Goal: Information Seeking & Learning: Learn about a topic

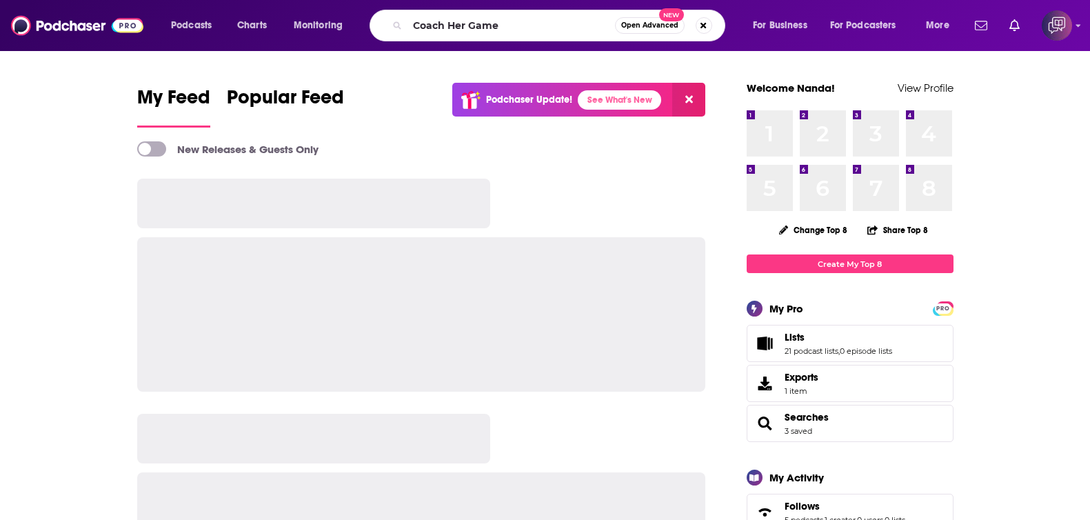
type input "Coach Her Game"
click at [659, 25] on span "Open Advanced" at bounding box center [649, 25] width 57 height 7
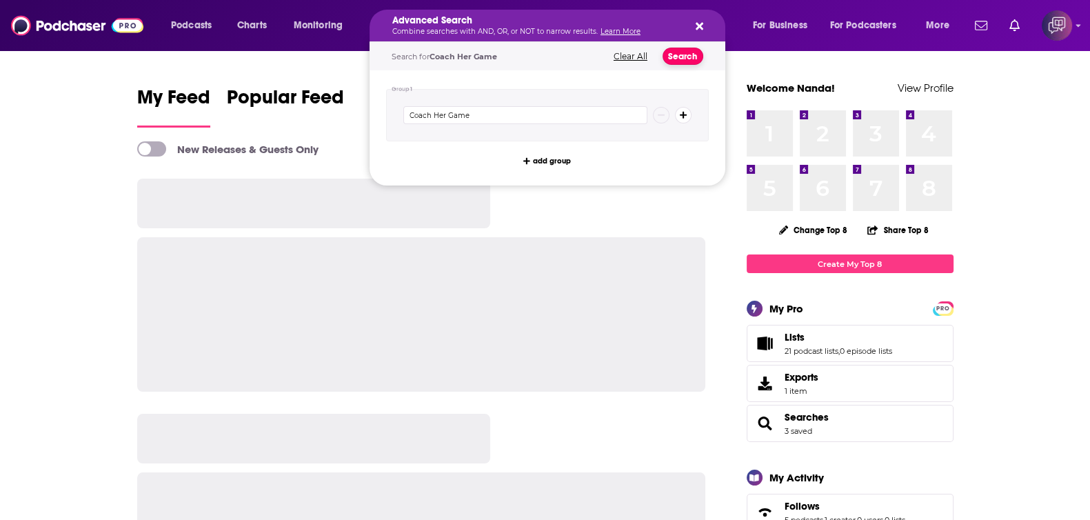
click at [695, 55] on button "Search" at bounding box center [682, 56] width 41 height 17
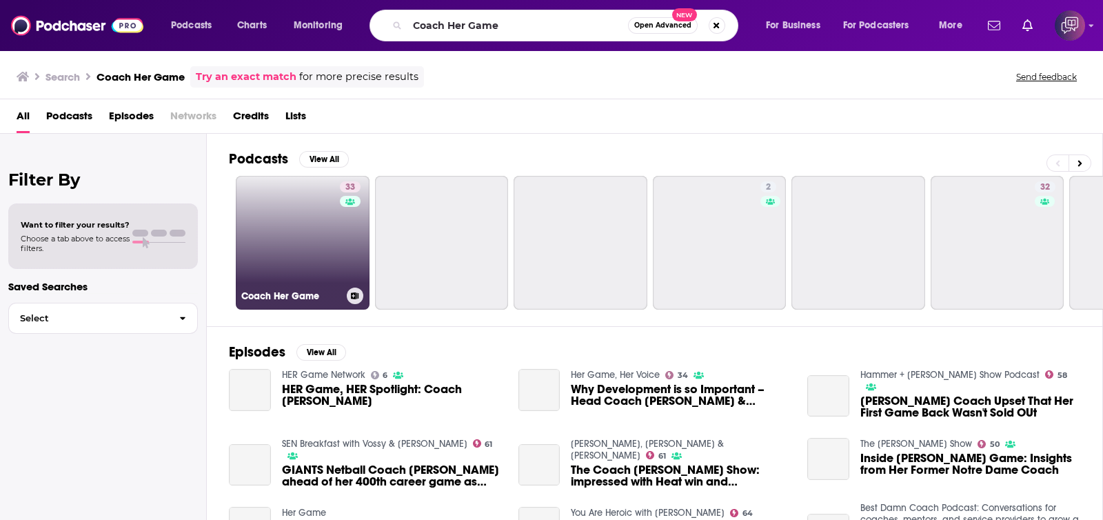
click at [312, 246] on link "33 Coach Her Game" at bounding box center [303, 243] width 134 height 134
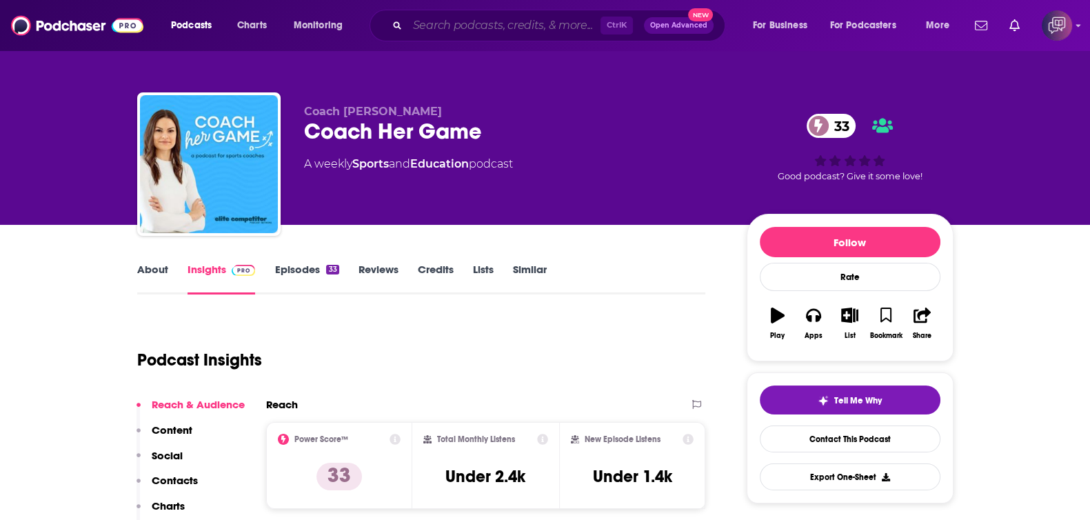
click at [462, 25] on input "Search podcasts, credits, & more..." at bounding box center [503, 25] width 193 height 22
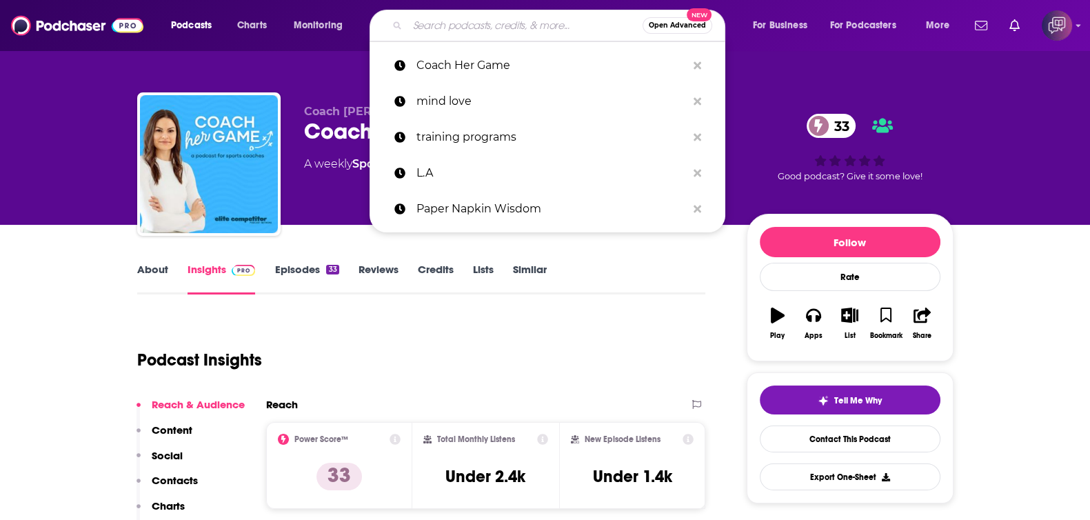
paste input "Do Less Marketing"
type input "Do Less Marketing"
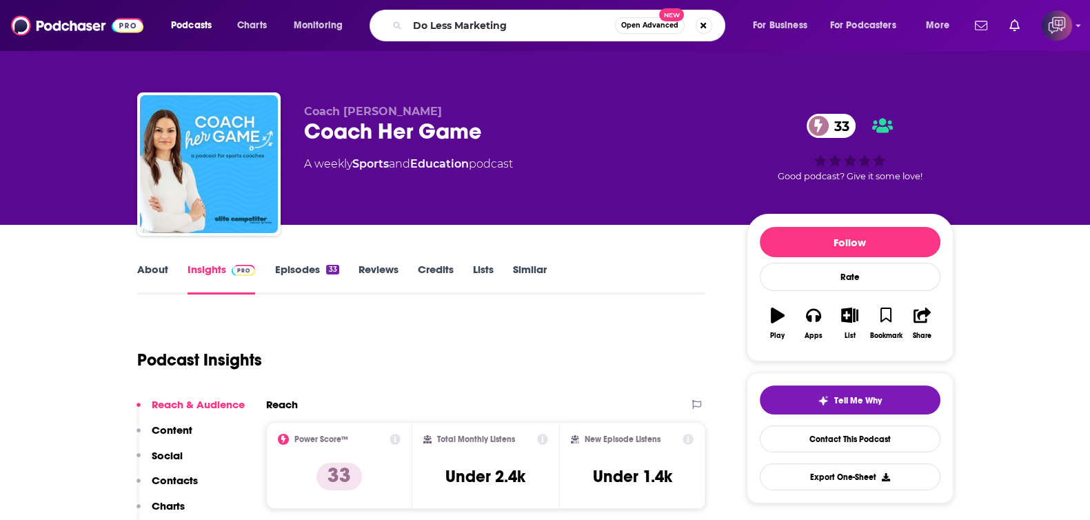
click at [657, 22] on span "Open Advanced" at bounding box center [649, 25] width 57 height 7
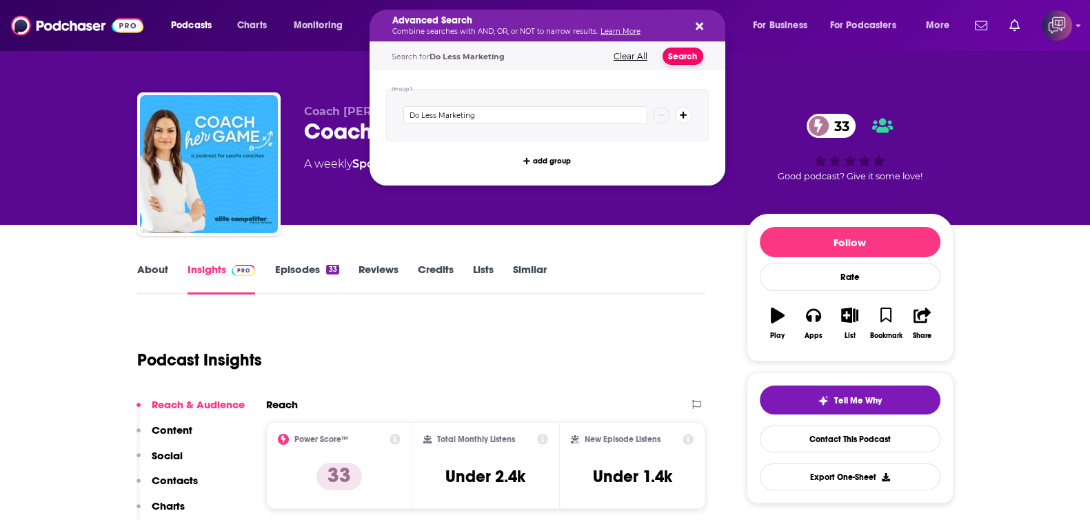
click at [686, 54] on button "Search" at bounding box center [682, 56] width 41 height 17
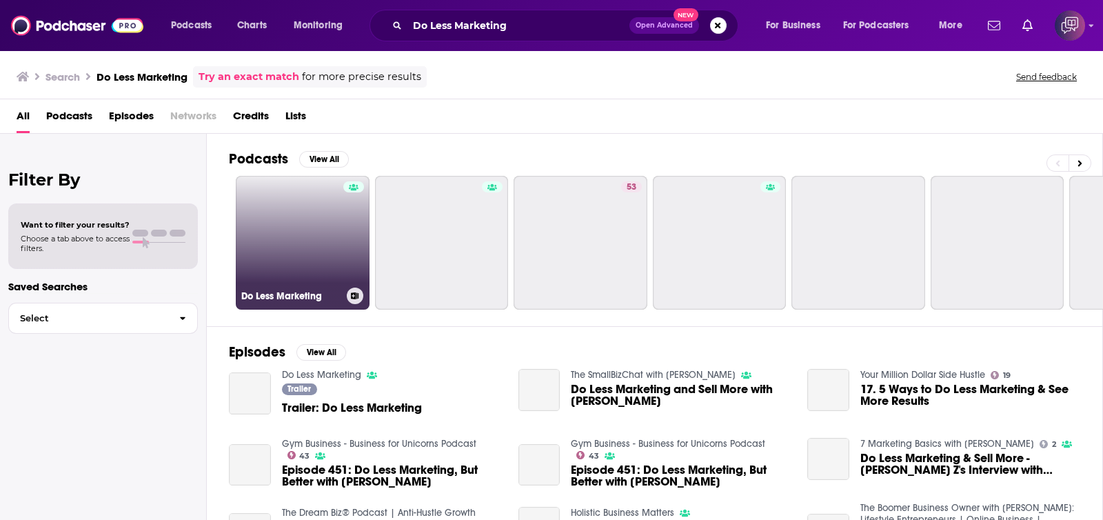
click at [289, 243] on link "Do Less Marketing" at bounding box center [303, 243] width 134 height 134
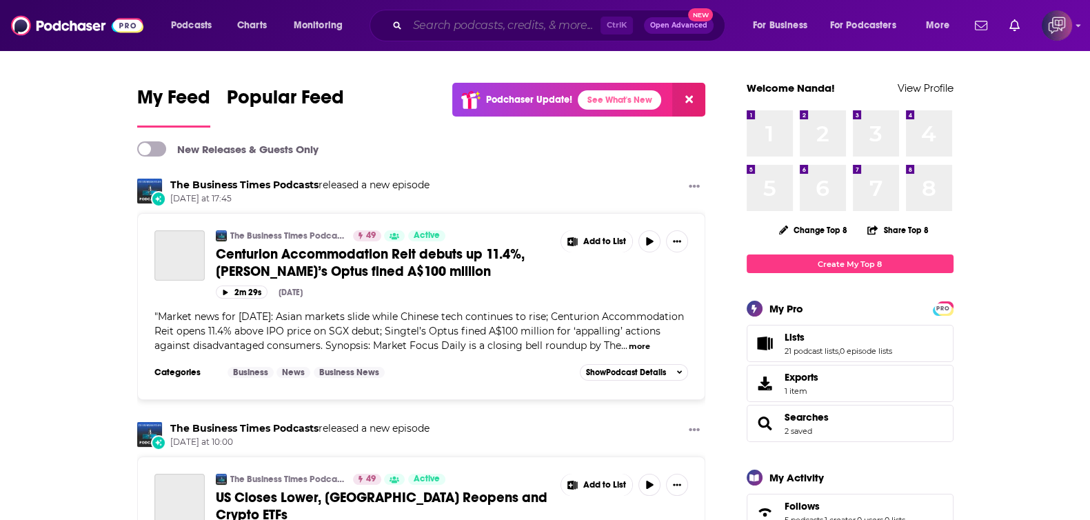
click at [432, 25] on input "Search podcasts, credits, & more..." at bounding box center [503, 25] width 193 height 22
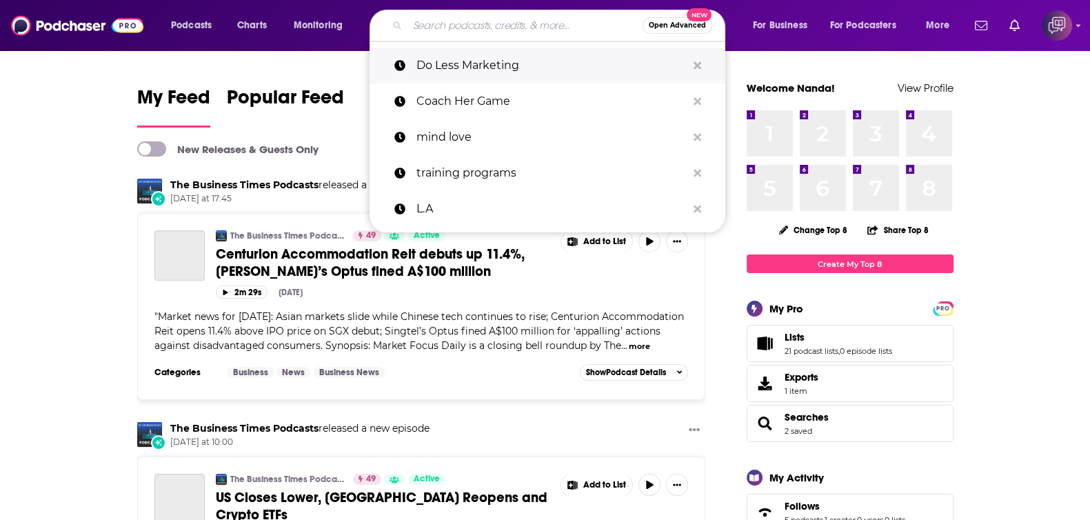
click at [444, 67] on p "Do Less Marketing" at bounding box center [551, 66] width 270 height 36
type input "Do Less Marketing"
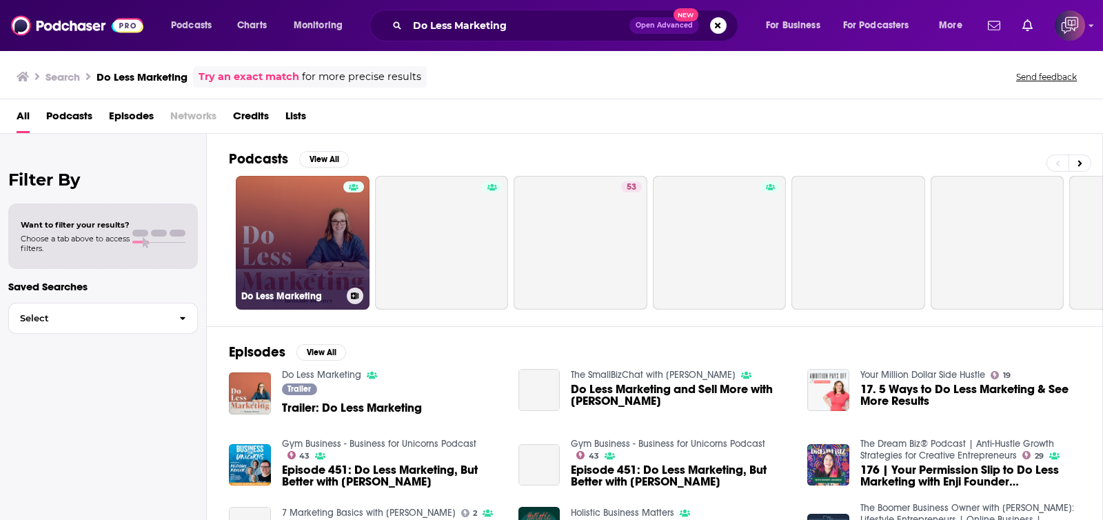
click at [305, 247] on link "Do Less Marketing" at bounding box center [303, 243] width 134 height 134
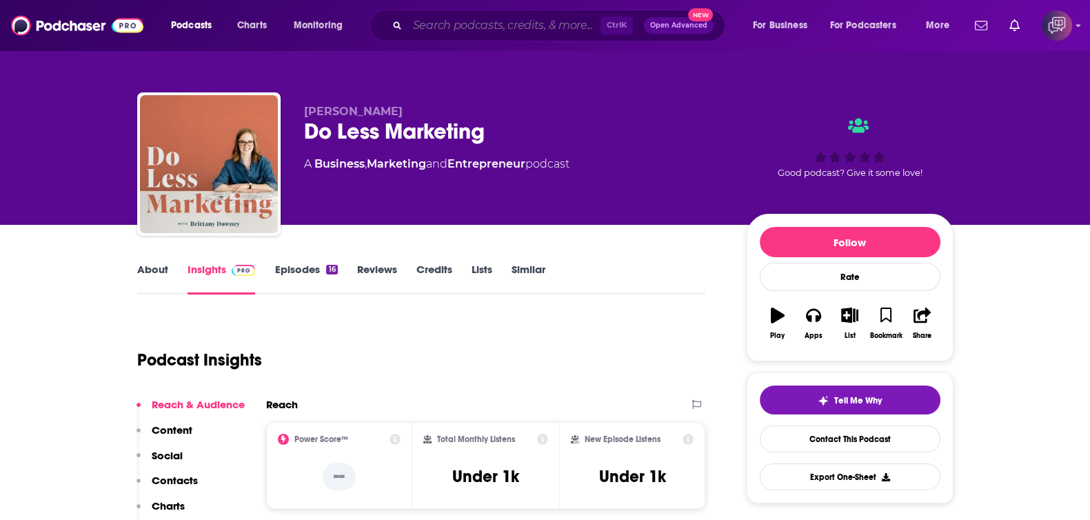
click at [500, 20] on input "Search podcasts, credits, & more..." at bounding box center [503, 25] width 193 height 22
paste input "Adding Context"
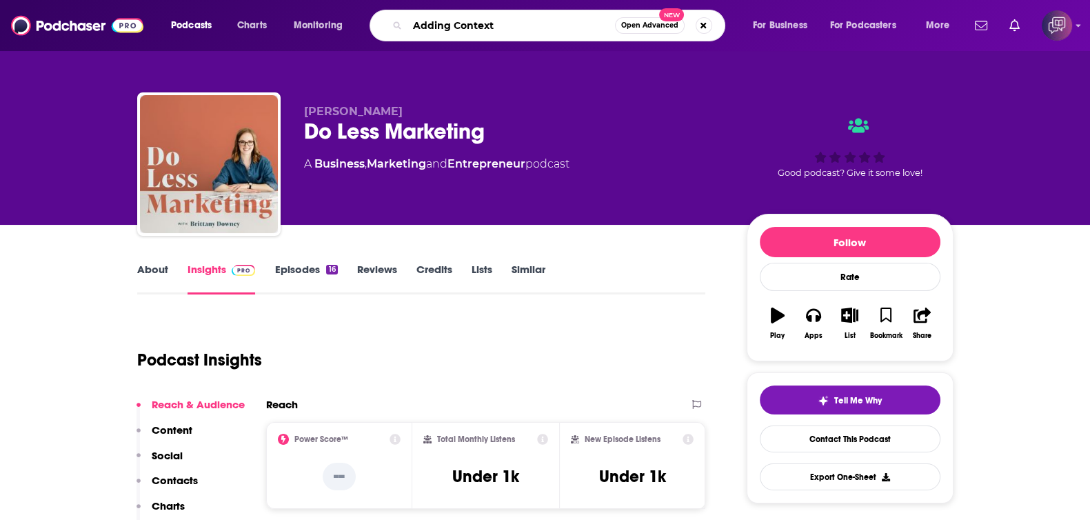
type input "Adding Context"
click at [646, 22] on span "Open Advanced" at bounding box center [649, 25] width 57 height 7
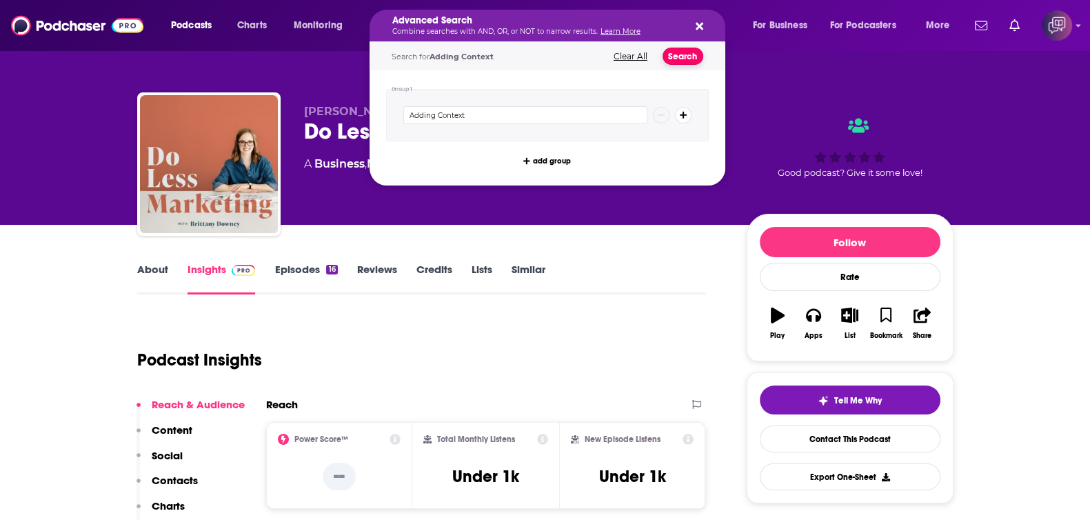
click at [682, 59] on button "Search" at bounding box center [682, 56] width 41 height 17
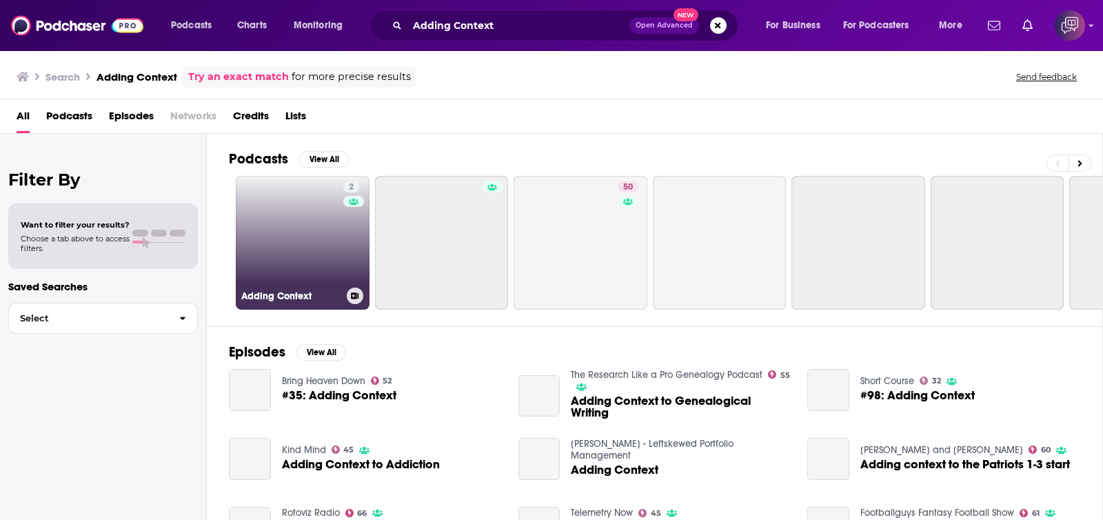
click at [331, 214] on link "2 Adding Context" at bounding box center [303, 243] width 134 height 134
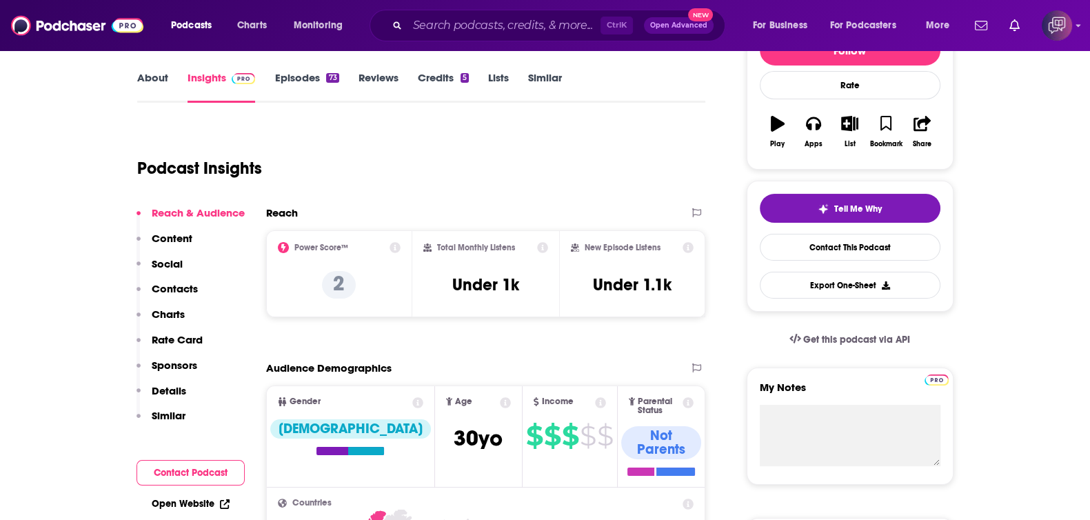
scroll to position [344, 0]
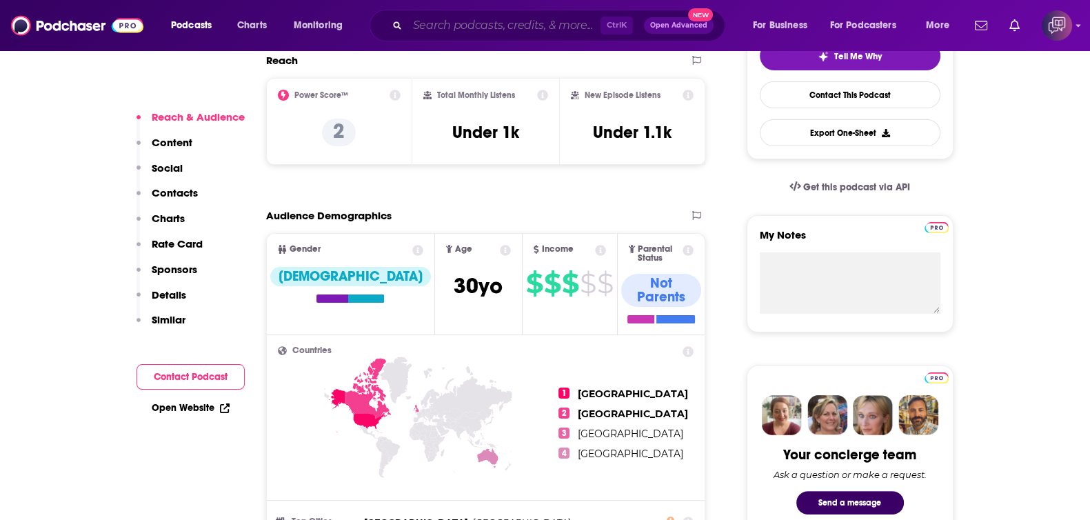
click at [552, 33] on input "Search podcasts, credits, & more..." at bounding box center [503, 25] width 193 height 22
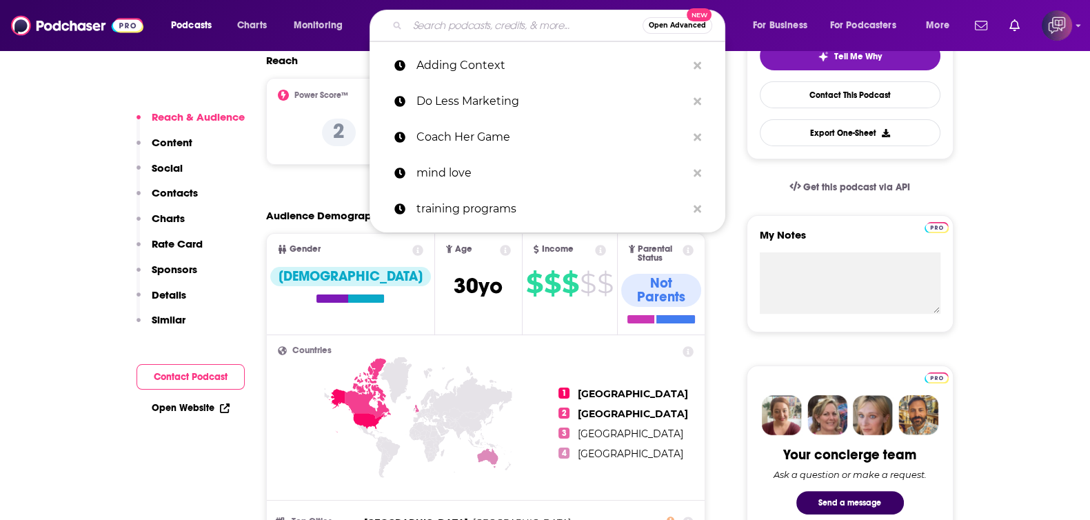
paste input "BOLD Business Podcast"
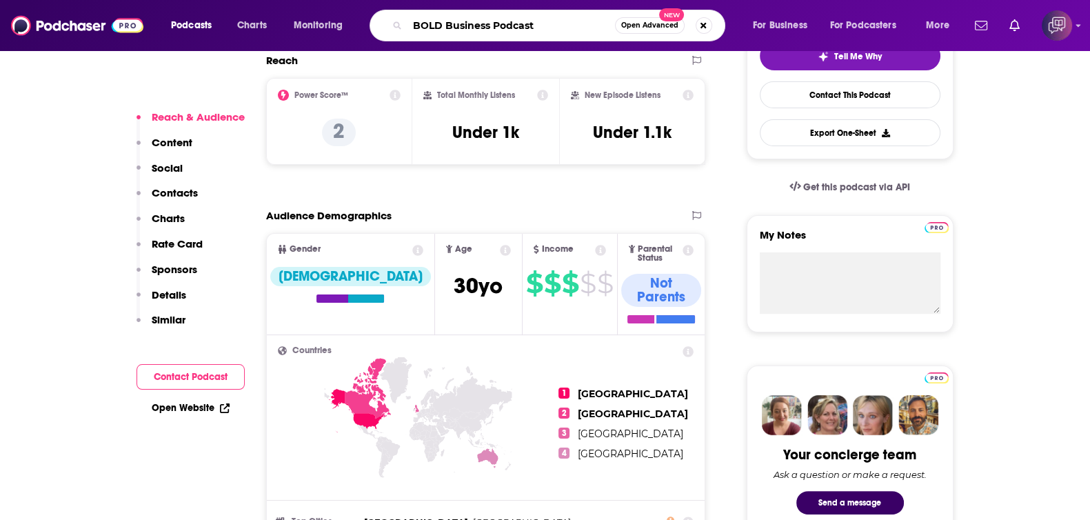
type input "BOLD Business Podcast"
click at [641, 28] on span "Open Advanced" at bounding box center [649, 25] width 57 height 7
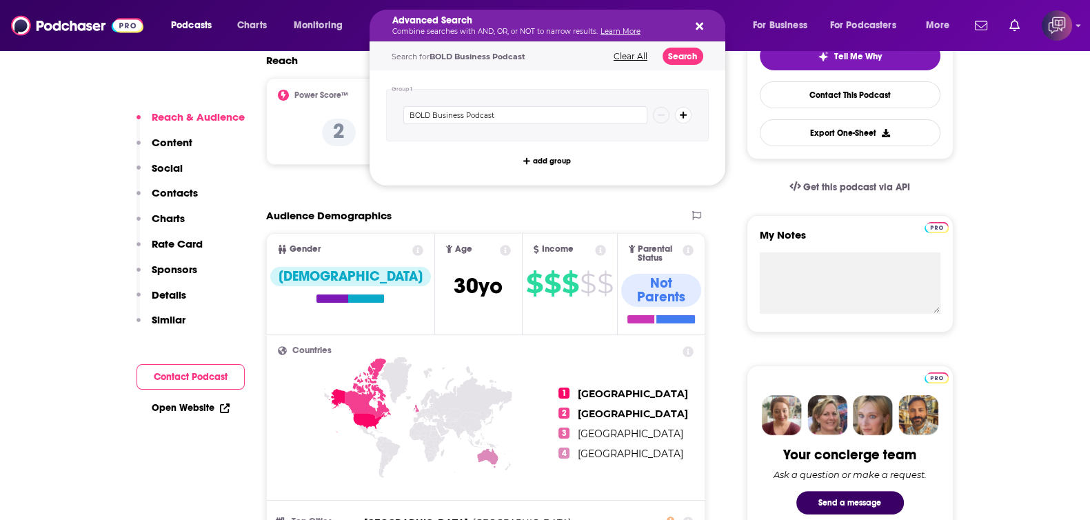
click at [672, 64] on div "Search for BOLD Business Podcast Clear All Search" at bounding box center [547, 56] width 356 height 28
click at [678, 55] on button "Search" at bounding box center [682, 56] width 41 height 17
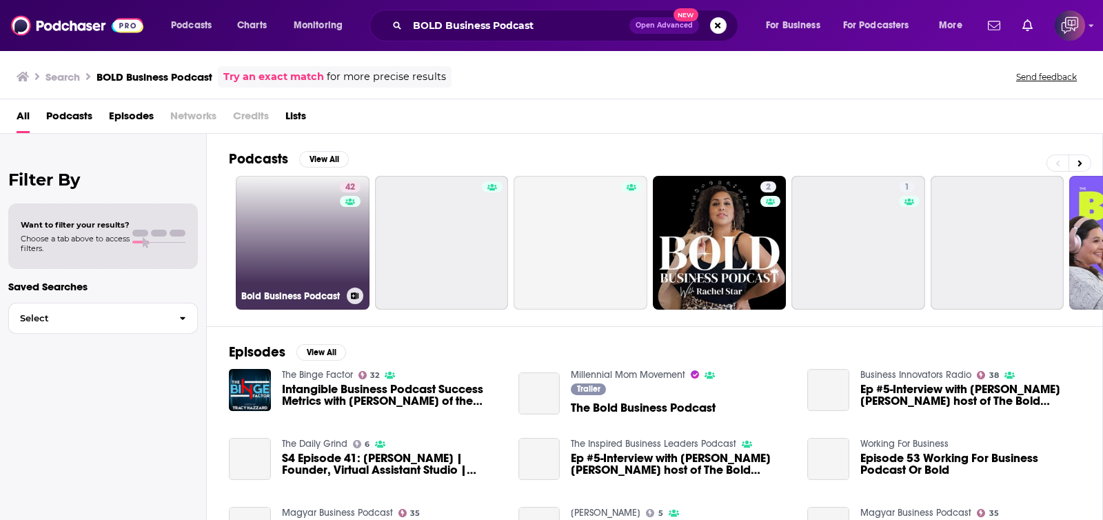
click at [274, 246] on link "42 Bold Business Podcast" at bounding box center [303, 243] width 134 height 134
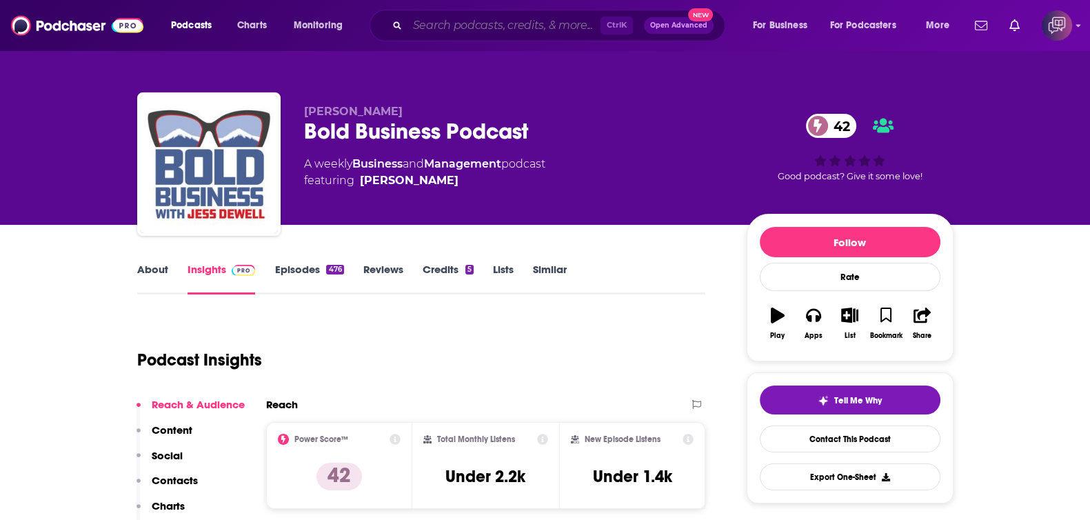
click at [445, 29] on input "Search podcasts, credits, & more..." at bounding box center [503, 25] width 193 height 22
paste input "b2b vault"
type input "b2b vault"
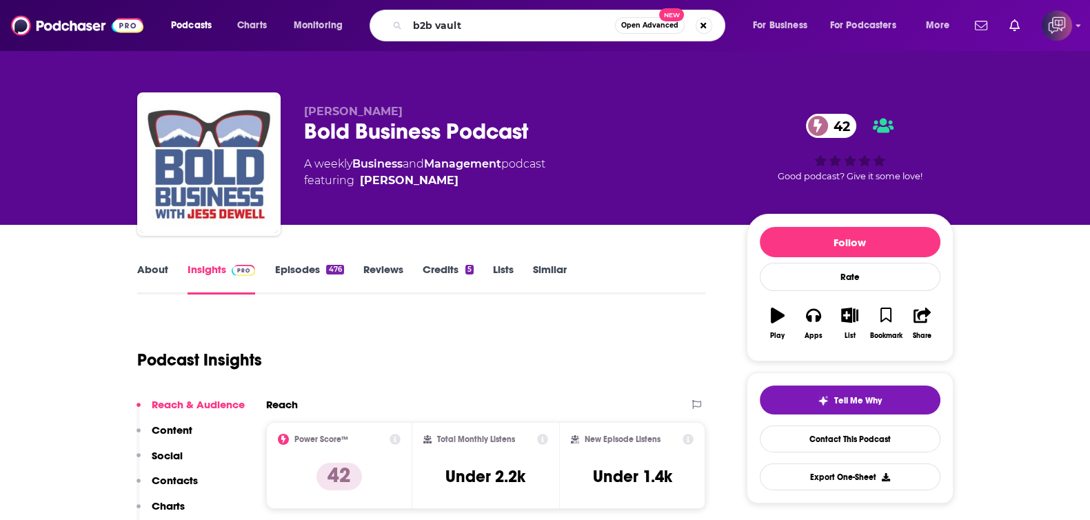
click at [637, 29] on span "Open Advanced" at bounding box center [649, 25] width 57 height 7
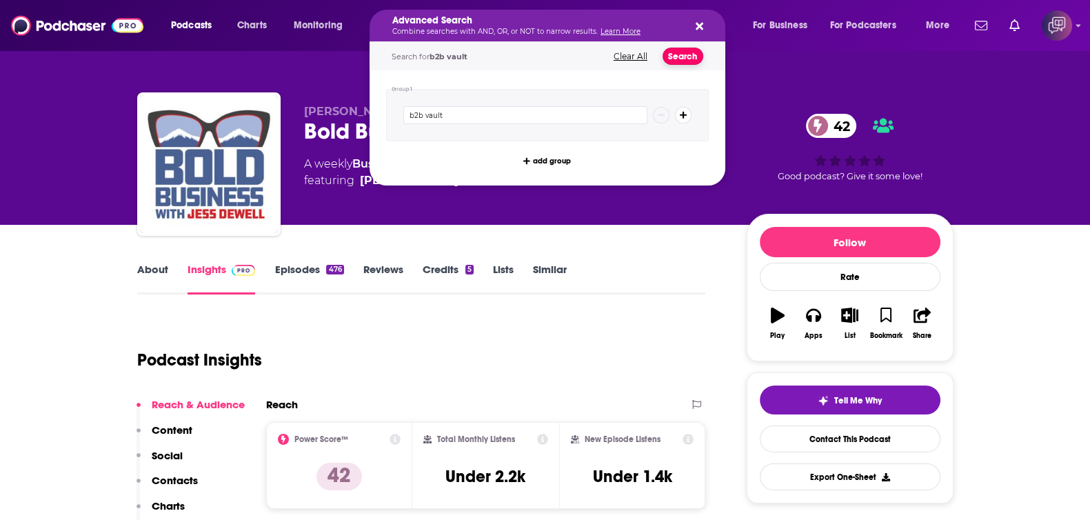
click at [693, 57] on button "Search" at bounding box center [682, 56] width 41 height 17
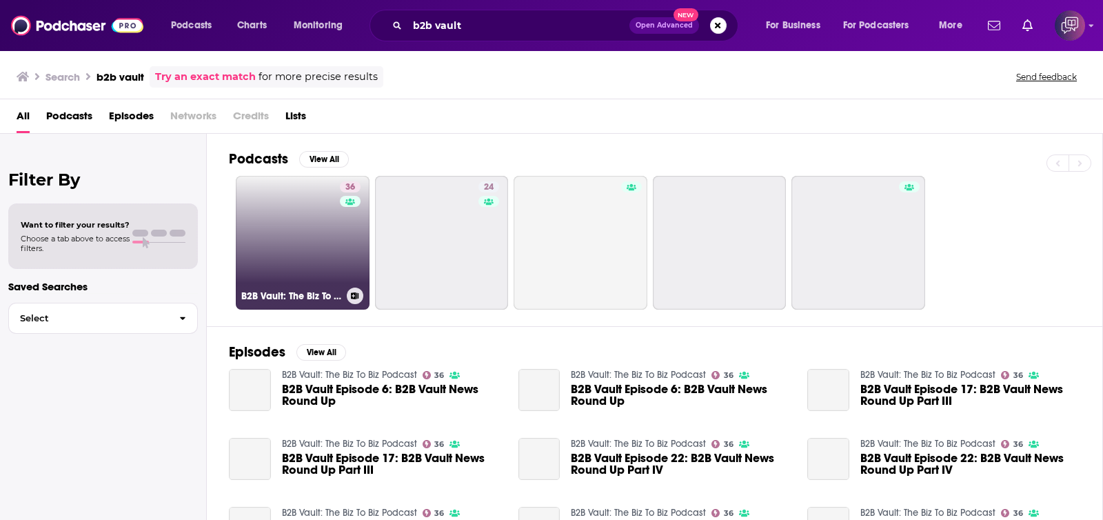
click at [297, 232] on link "36 B2B Vault: The Biz To Biz Podcast" at bounding box center [303, 243] width 134 height 134
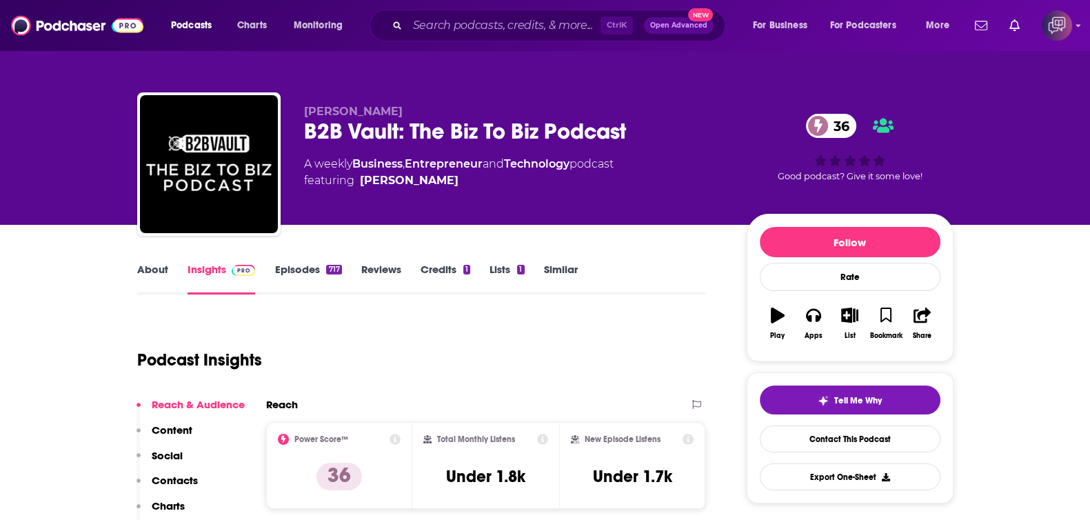
scroll to position [172, 0]
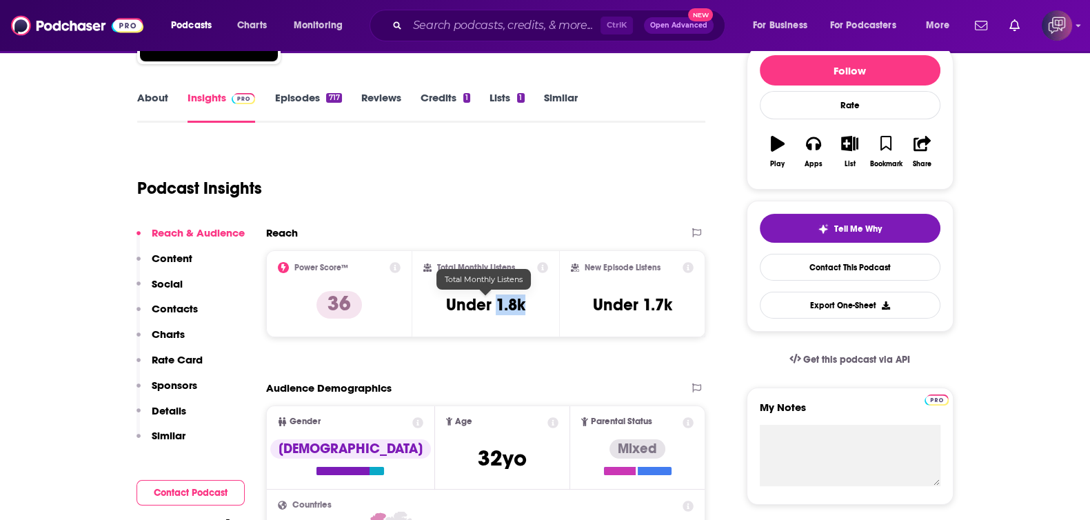
drag, startPoint x: 498, startPoint y: 303, endPoint x: 543, endPoint y: 304, distance: 45.5
click at [543, 304] on div "Total Monthly Listens Under 1.8k" at bounding box center [485, 293] width 125 height 63
copy h3 "1.8k"
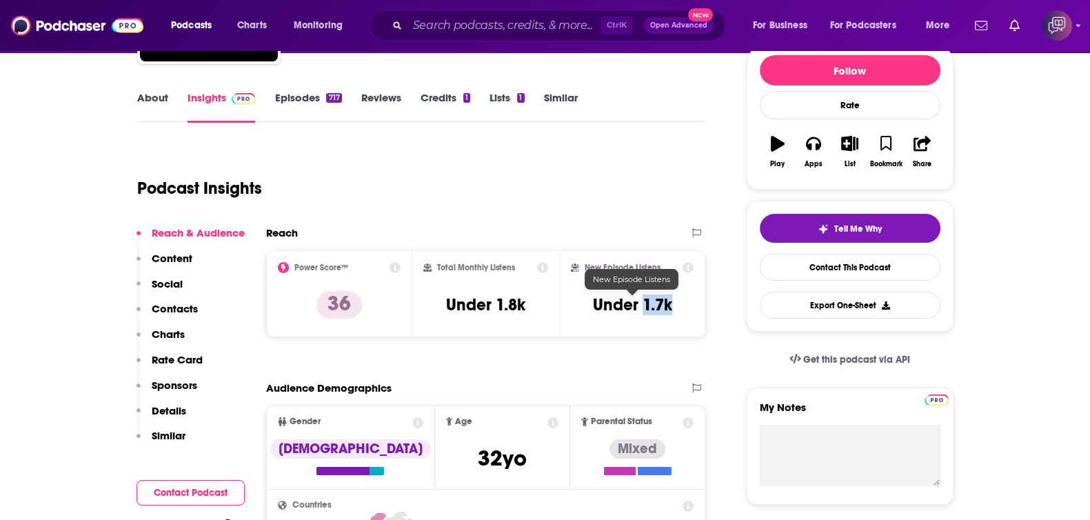
drag, startPoint x: 648, startPoint y: 298, endPoint x: 644, endPoint y: 304, distance: 7.1
click at [644, 304] on div "New Episode Listens Under 1.7k" at bounding box center [632, 293] width 123 height 63
copy h3 "1.7k"
click at [503, 208] on div "Podcast Insights" at bounding box center [416, 180] width 558 height 70
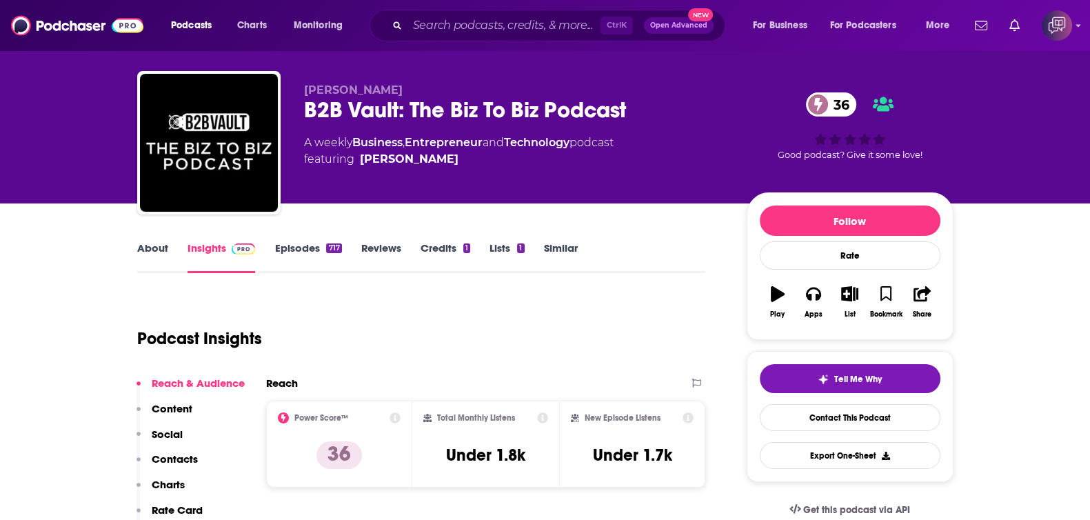
scroll to position [0, 0]
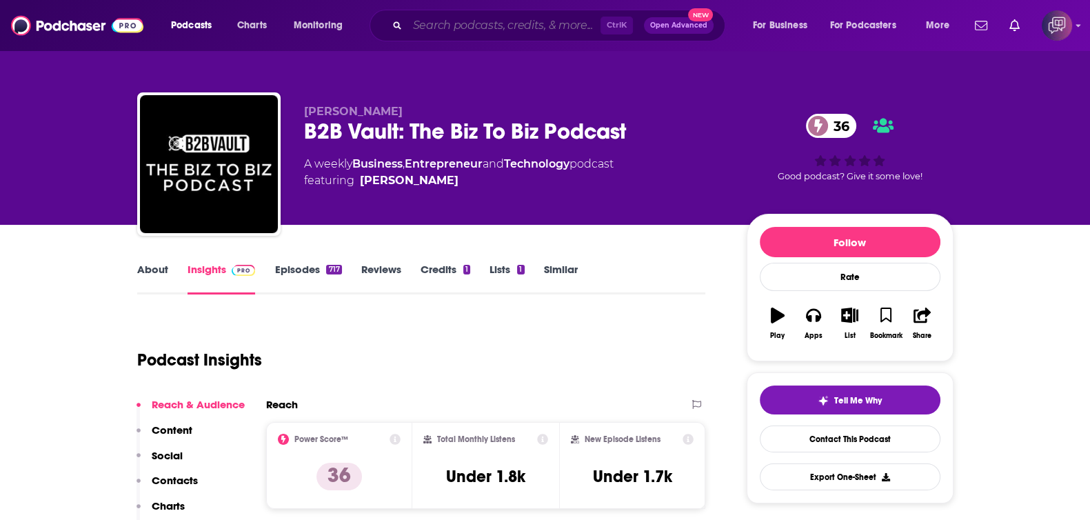
click at [538, 30] on input "Search podcasts, credits, & more..." at bounding box center [503, 25] width 193 height 22
paste input "Bold Business Podcast"
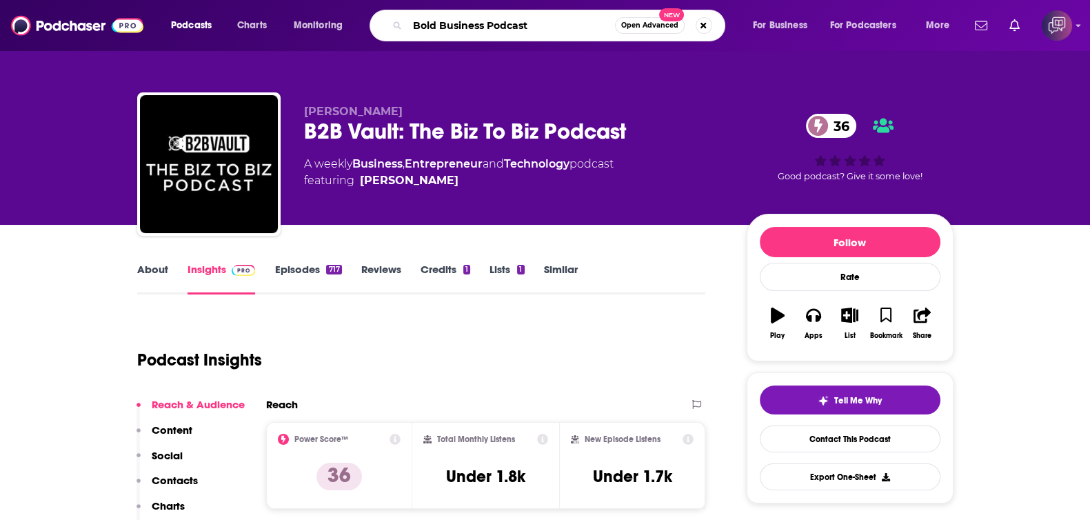
type input "Bold Business Podcast"
click at [650, 27] on span "Open Advanced" at bounding box center [649, 25] width 57 height 7
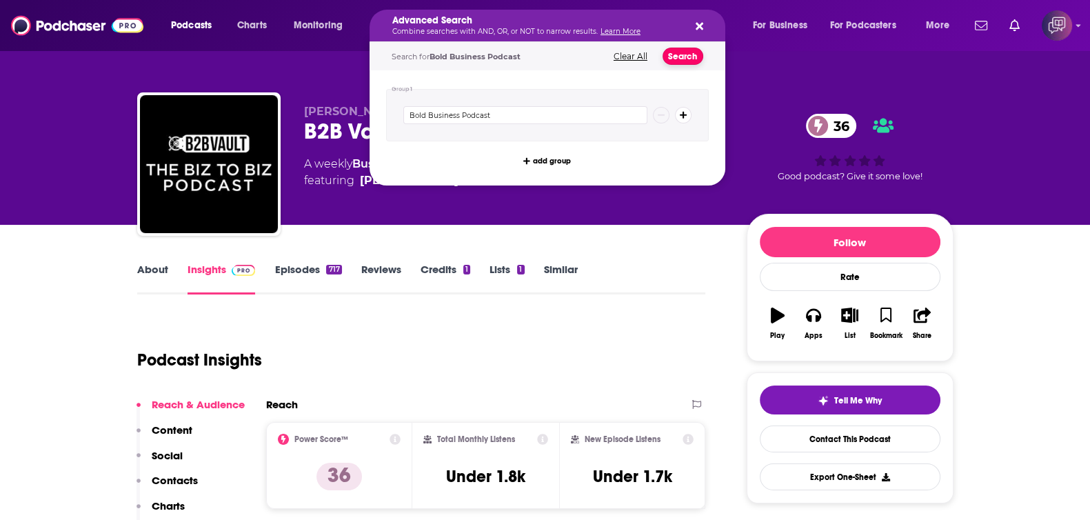
click at [686, 57] on button "Search" at bounding box center [682, 56] width 41 height 17
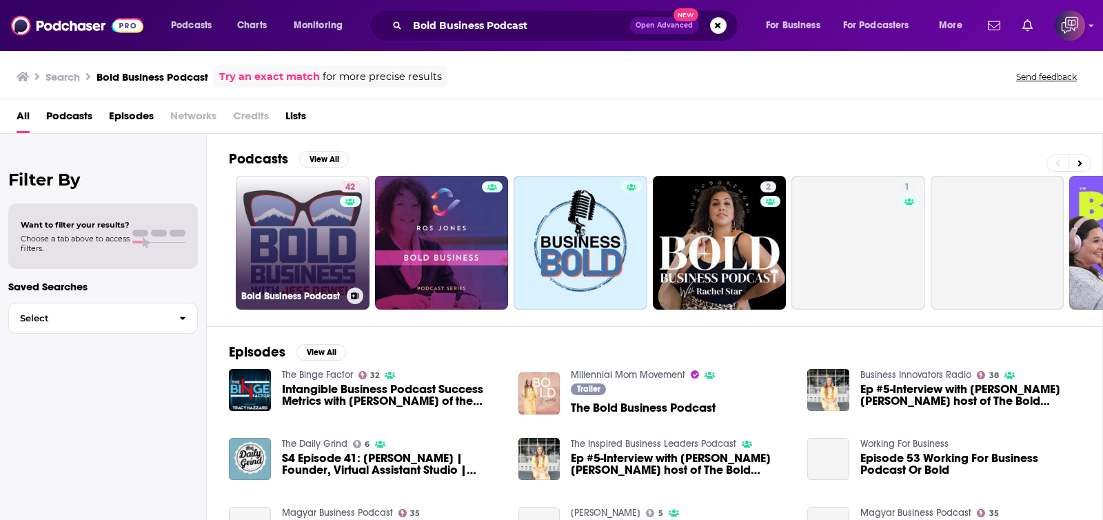
click at [334, 229] on link "42 Bold Business Podcast" at bounding box center [303, 243] width 134 height 134
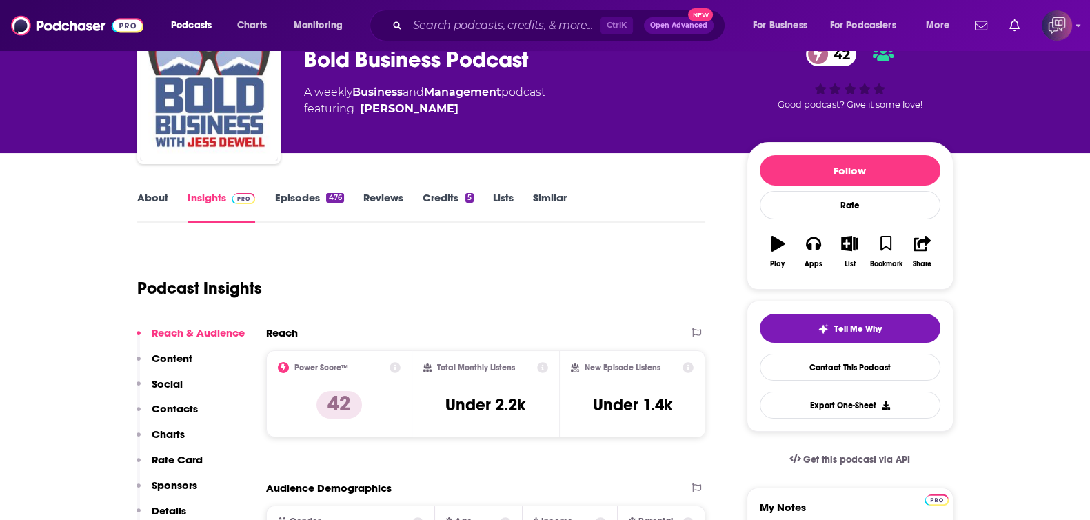
scroll to position [85, 0]
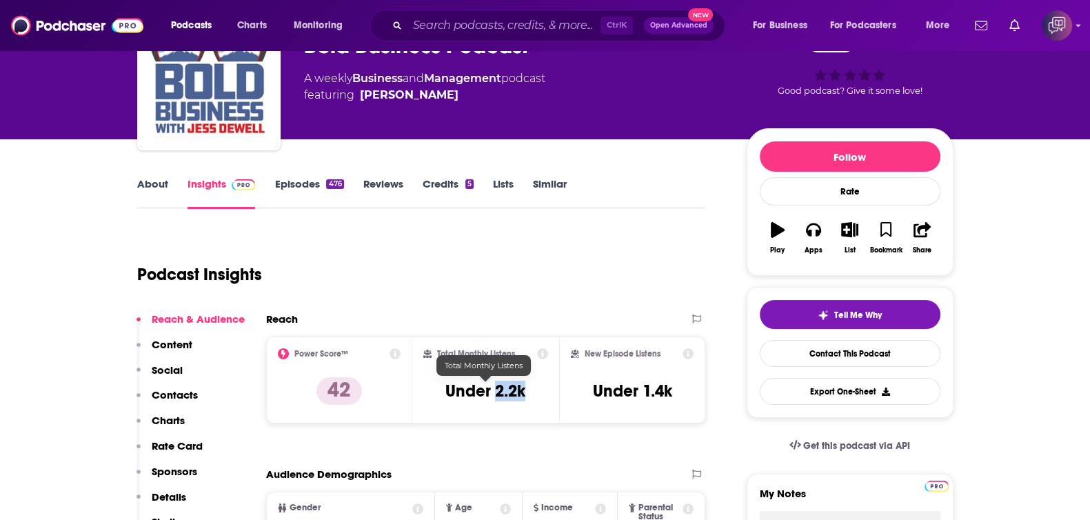
drag, startPoint x: 493, startPoint y: 386, endPoint x: 549, endPoint y: 387, distance: 55.8
click at [549, 387] on div "Total Monthly Listens Under 2.2k" at bounding box center [485, 379] width 147 height 87
copy h3 "2.2k"
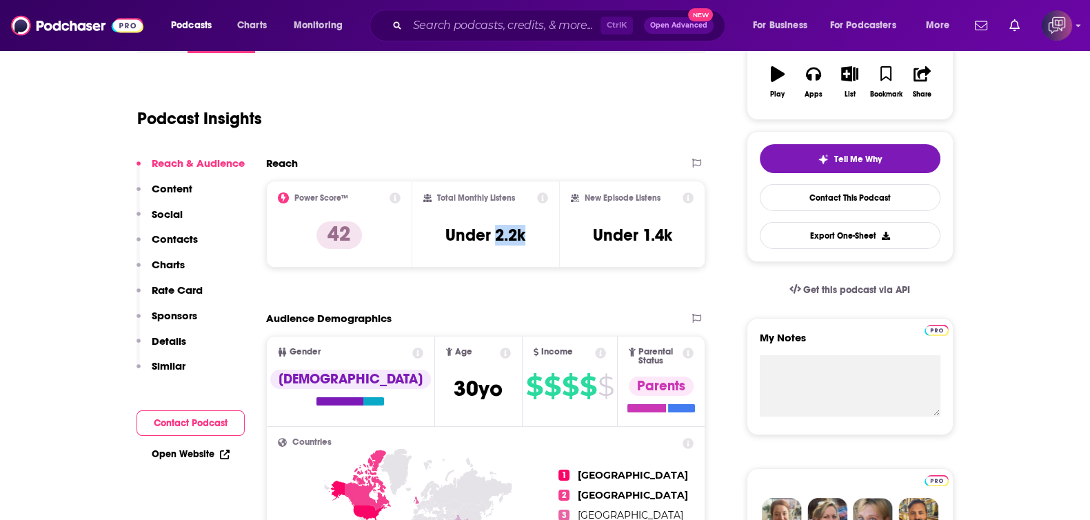
scroll to position [258, 0]
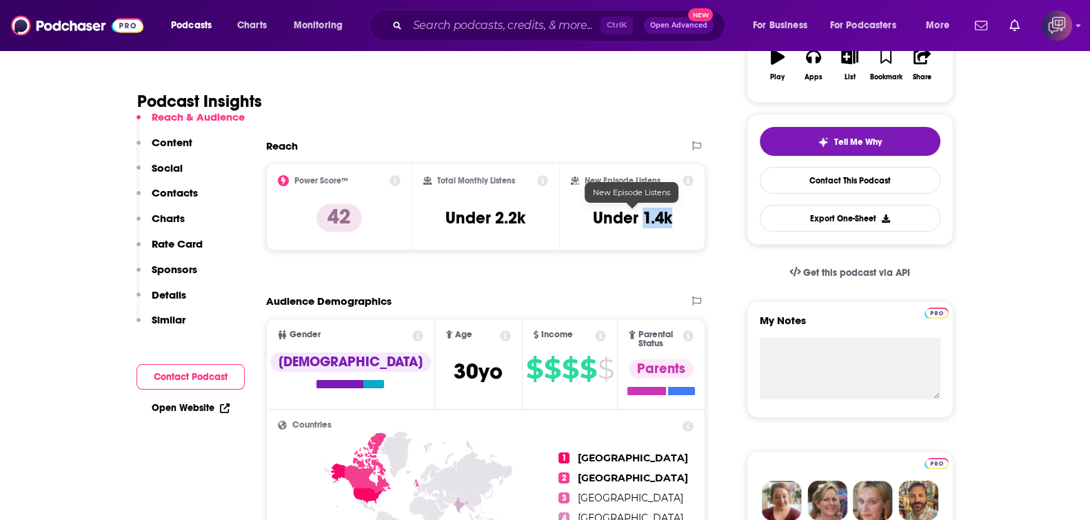
drag, startPoint x: 680, startPoint y: 208, endPoint x: 643, endPoint y: 221, distance: 38.6
click at [643, 221] on div "New Episode Listens Under 1.4k" at bounding box center [632, 206] width 123 height 63
copy h3 "1.4k"
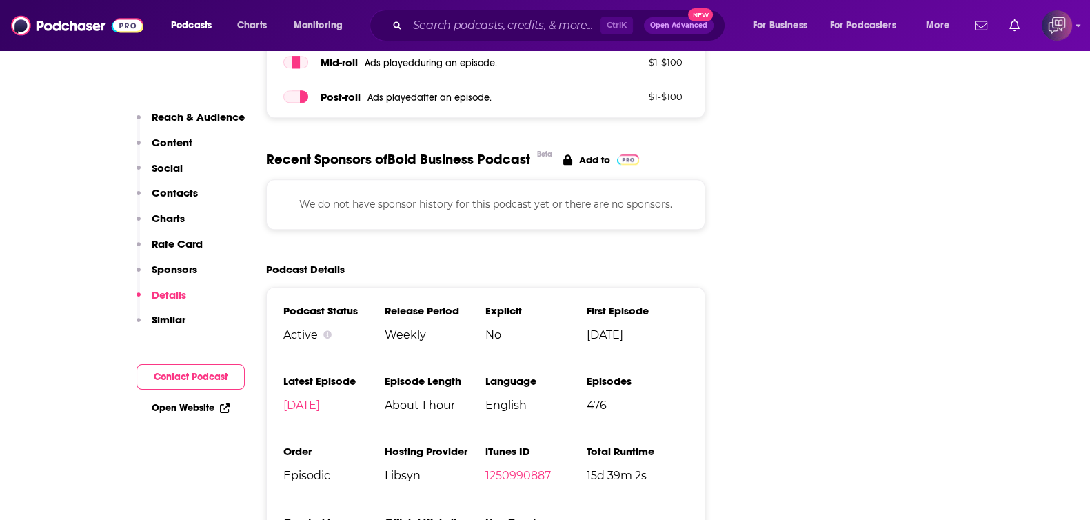
scroll to position [1895, 0]
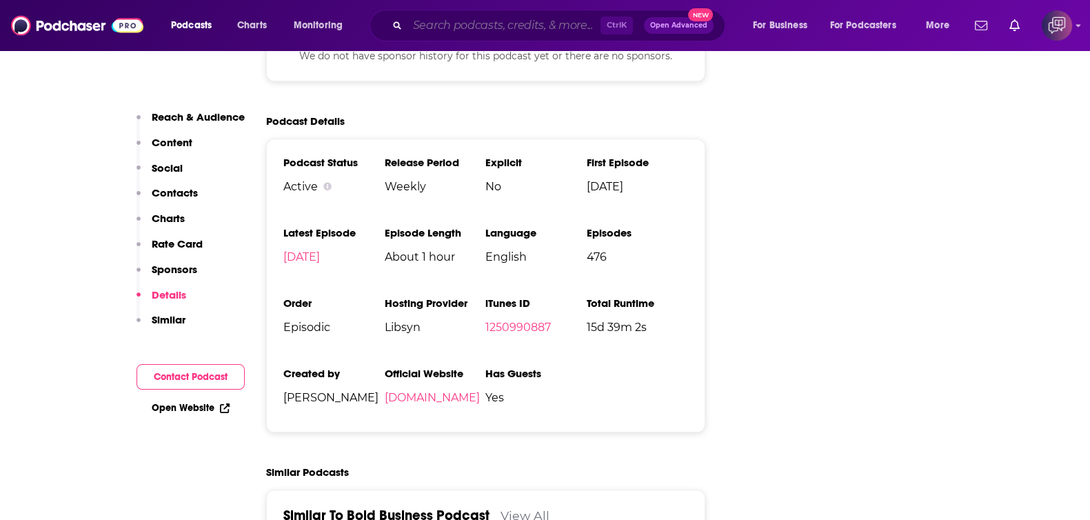
click at [502, 22] on input "Search podcasts, credits, & more..." at bounding box center [503, 25] width 193 height 22
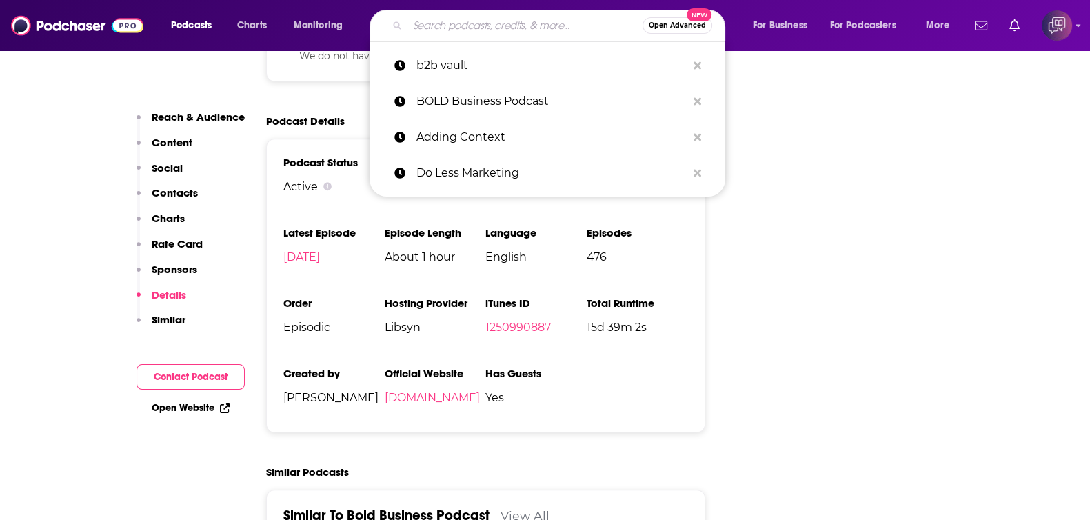
paste input "sword and pen"
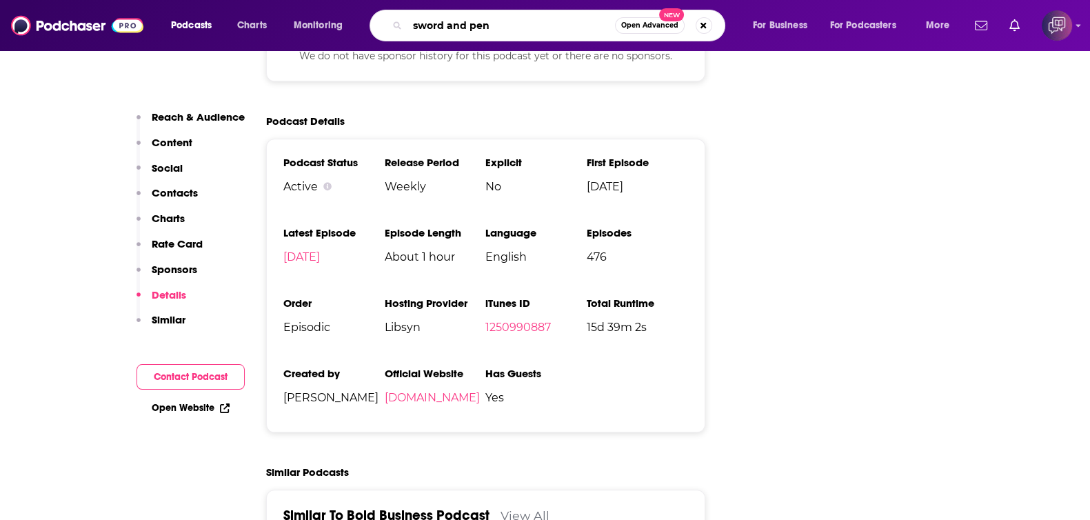
type input "sword and pen"
click at [641, 25] on span "Open Advanced" at bounding box center [649, 25] width 57 height 7
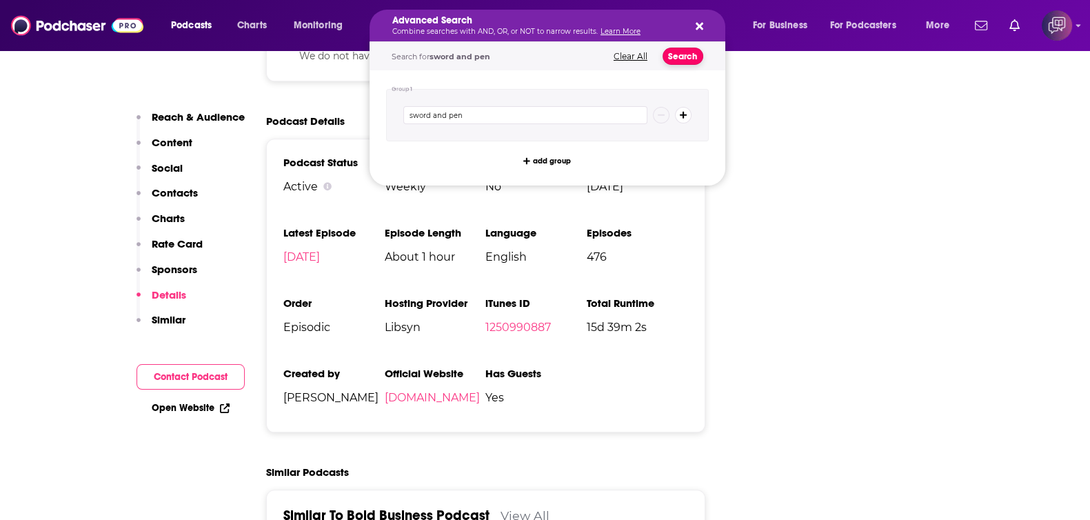
click at [680, 54] on button "Search" at bounding box center [682, 56] width 41 height 17
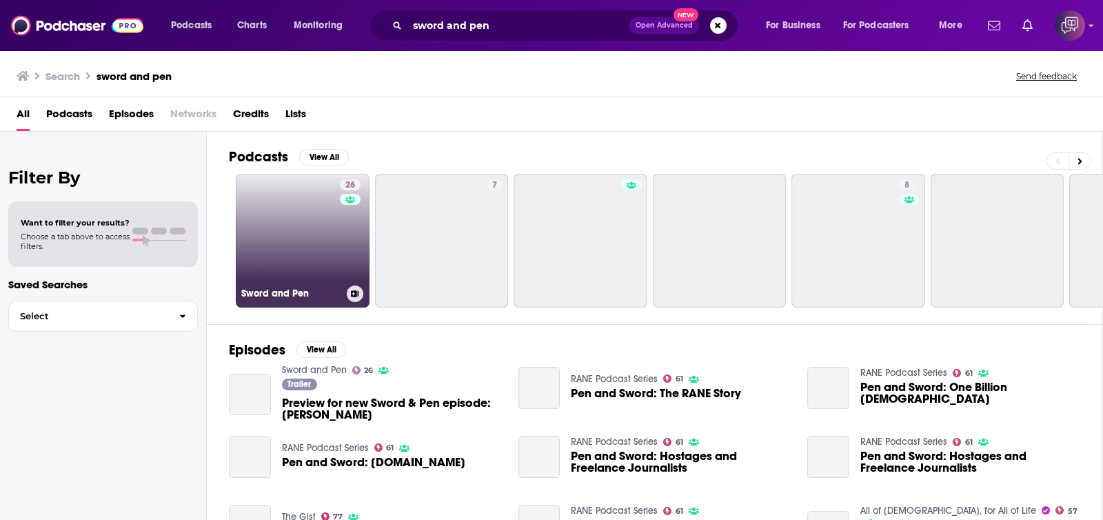
click at [293, 222] on link "26 Sword and Pen" at bounding box center [303, 241] width 134 height 134
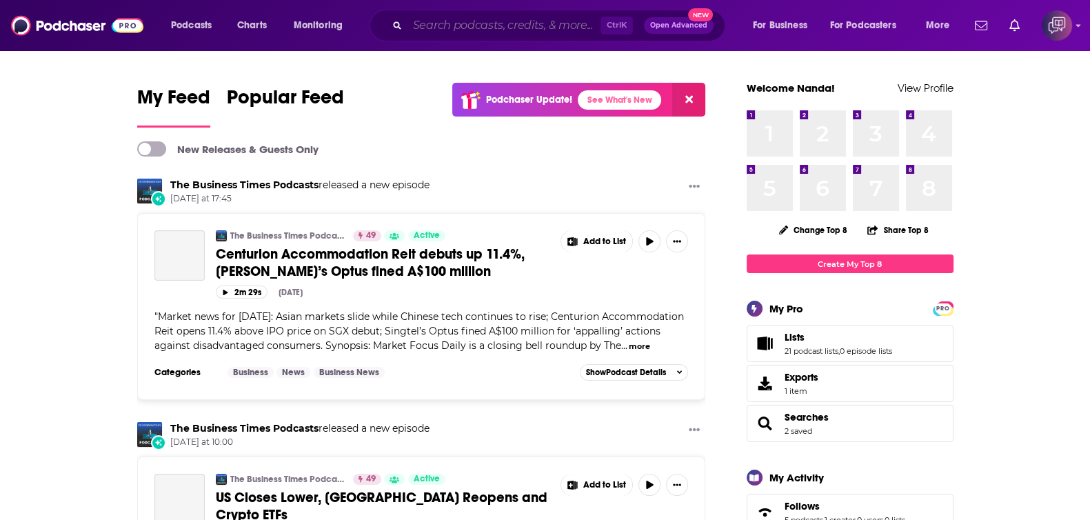
click at [502, 16] on input "Search podcasts, credits, & more..." at bounding box center [503, 25] width 193 height 22
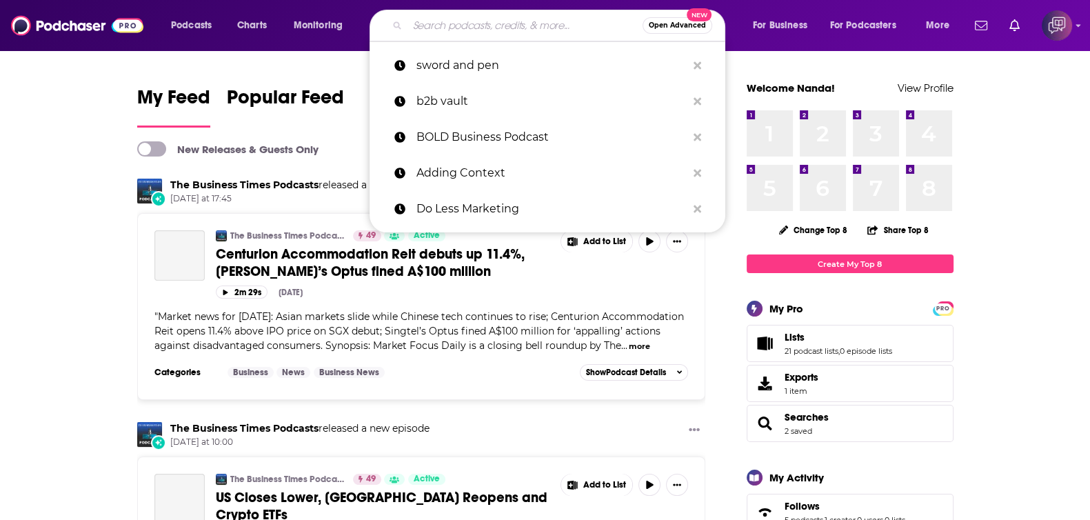
paste input "Do Less Marketing"
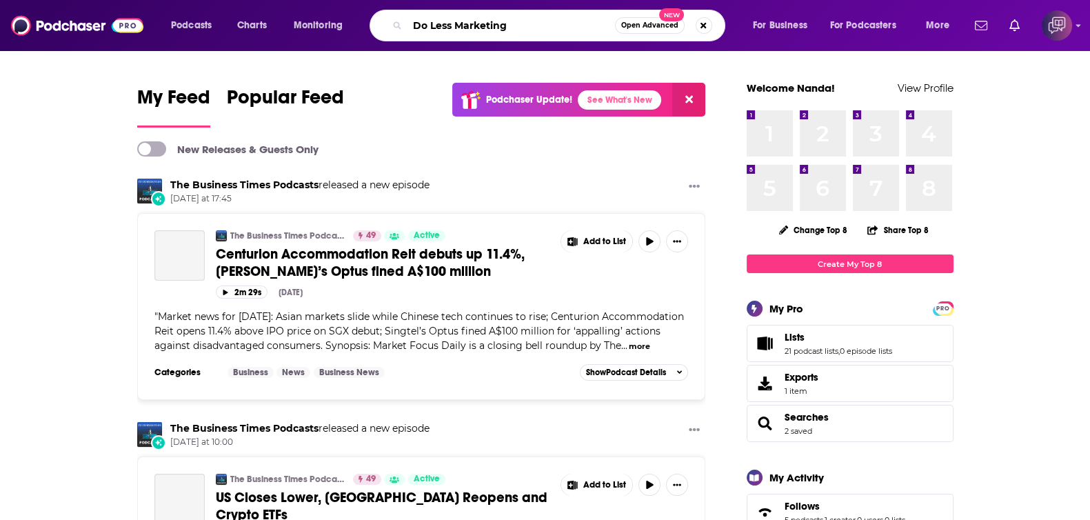
type input "Do Less Marketing"
click at [660, 22] on span "Open Advanced" at bounding box center [649, 25] width 57 height 7
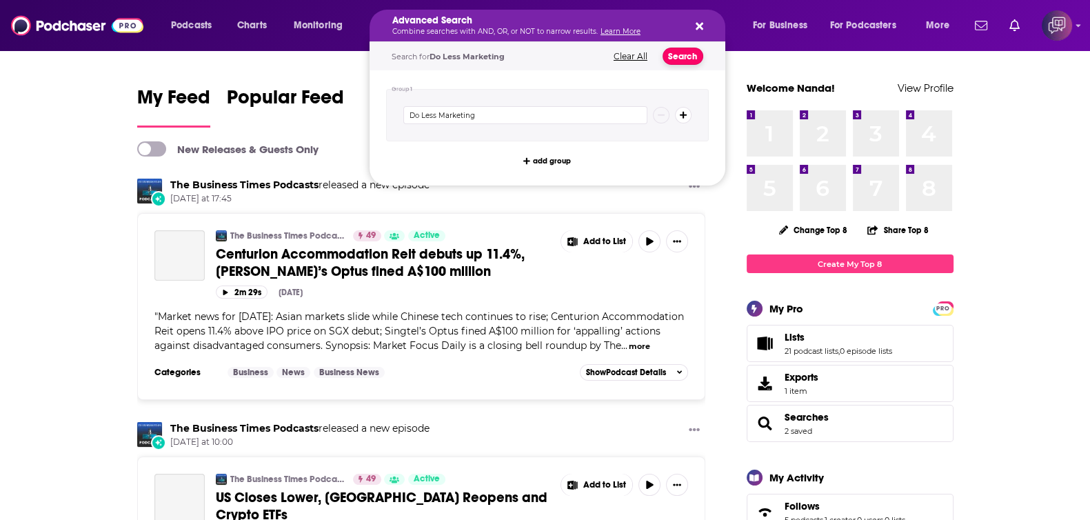
click at [682, 56] on button "Search" at bounding box center [682, 56] width 41 height 17
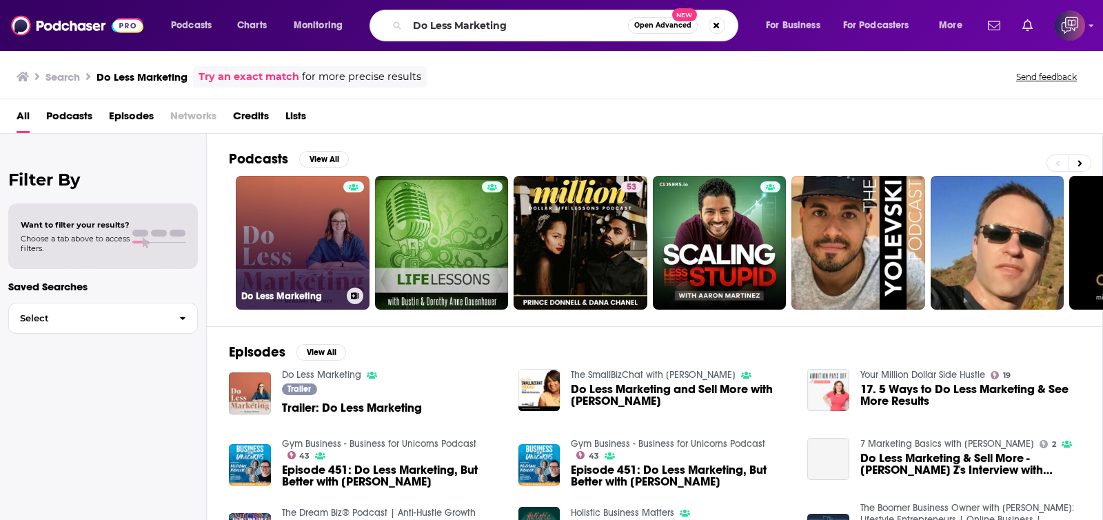
click at [295, 256] on link "Do Less Marketing" at bounding box center [303, 243] width 134 height 134
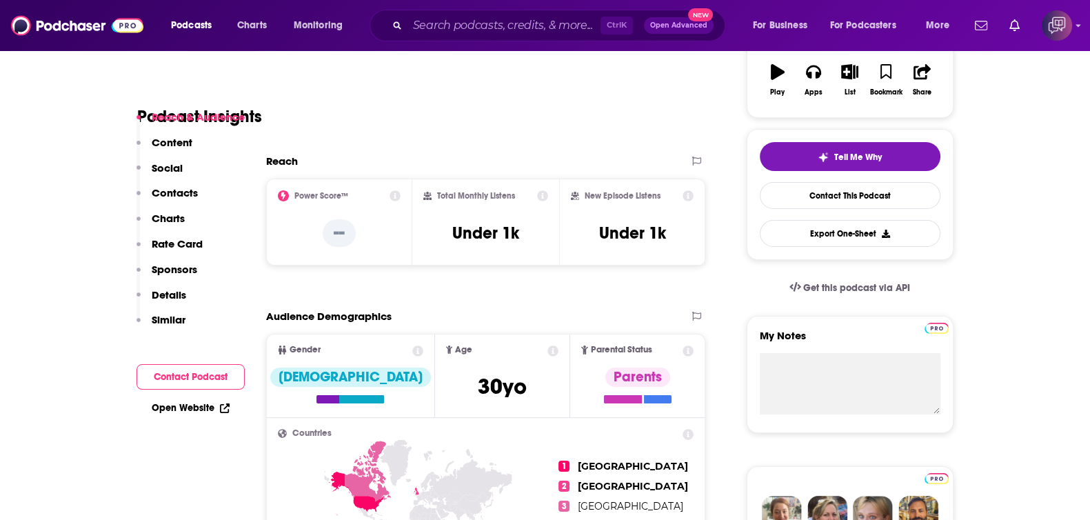
scroll to position [172, 0]
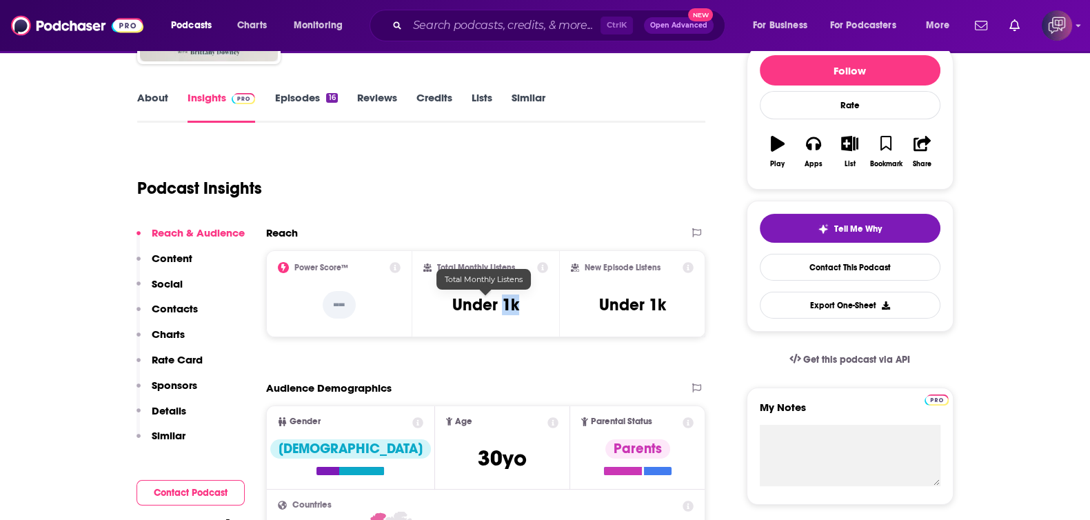
drag, startPoint x: 518, startPoint y: 298, endPoint x: 501, endPoint y: 298, distance: 17.2
click at [501, 298] on h3 "Under 1k" at bounding box center [485, 304] width 67 height 21
copy h3 "1k"
click at [493, 25] on input "Search podcasts, credits, & more..." at bounding box center [503, 25] width 193 height 22
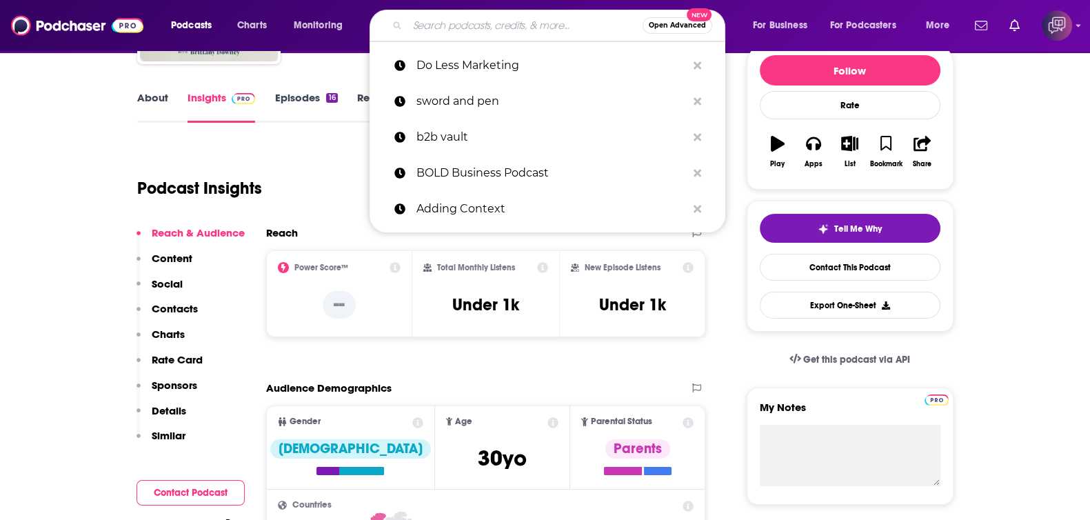
paste input "BOLD Business Podcast"
type input "BOLD Business Podcast"
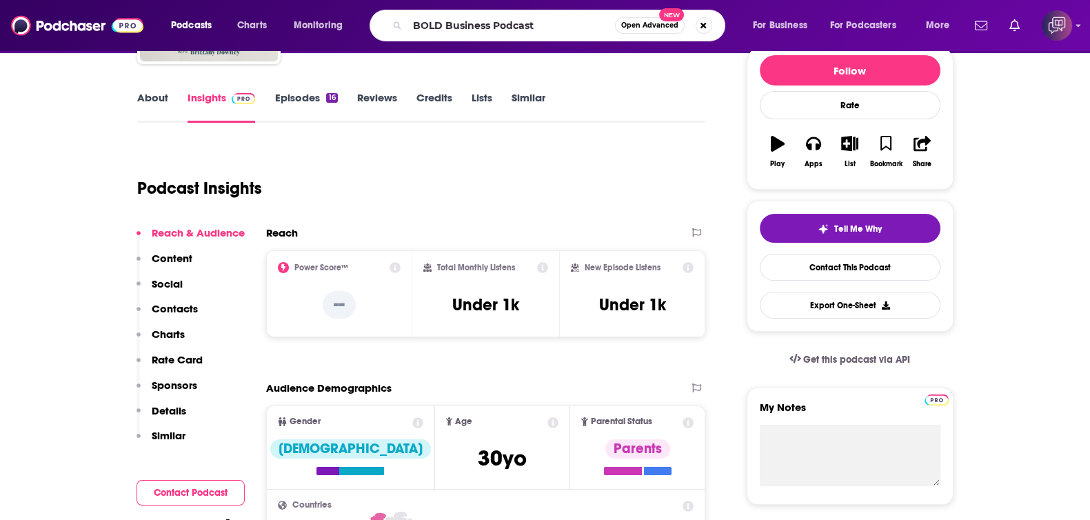
click at [658, 20] on button "Open Advanced New" at bounding box center [650, 25] width 70 height 17
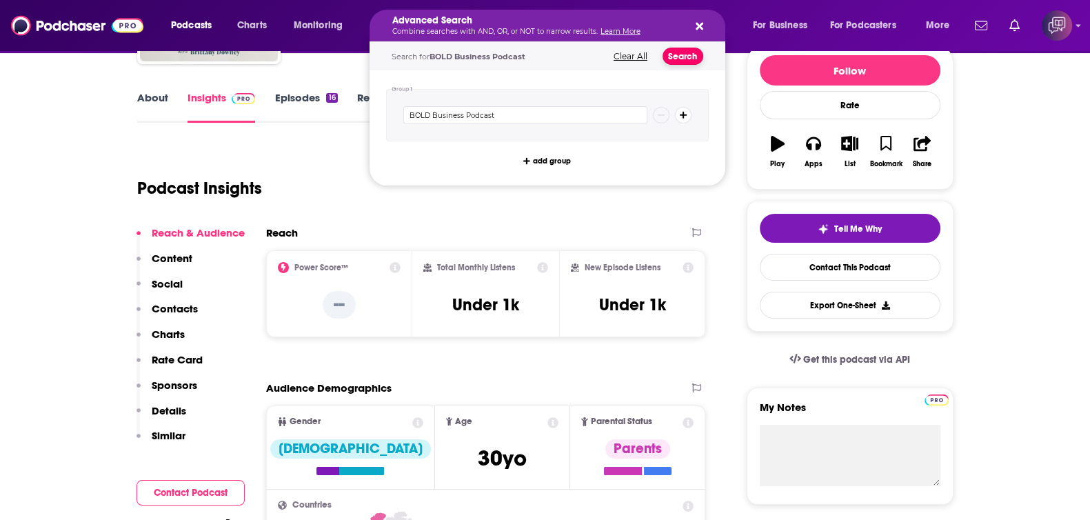
click at [675, 56] on button "Search" at bounding box center [682, 56] width 41 height 17
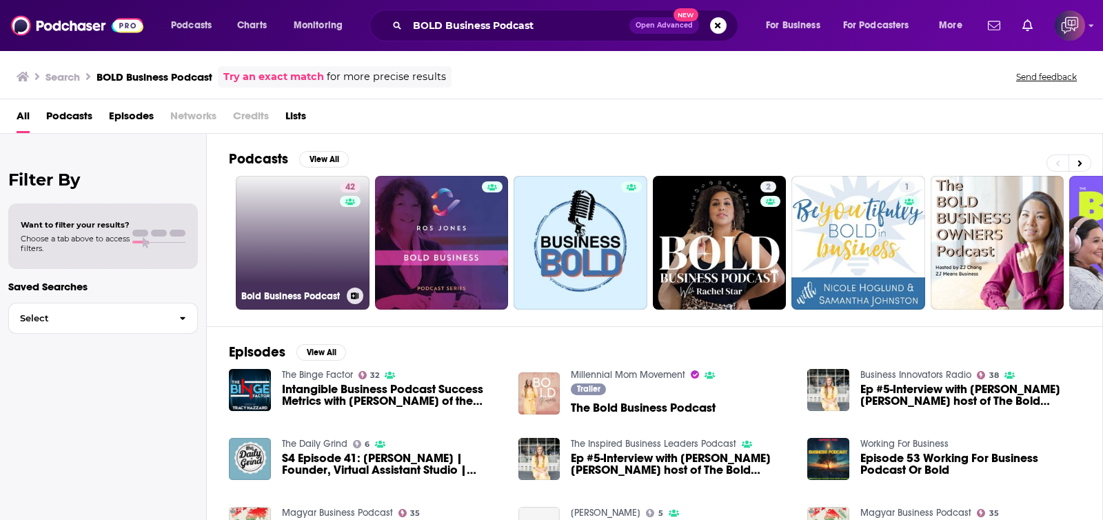
click at [287, 229] on link "42 Bold Business Podcast" at bounding box center [303, 243] width 134 height 134
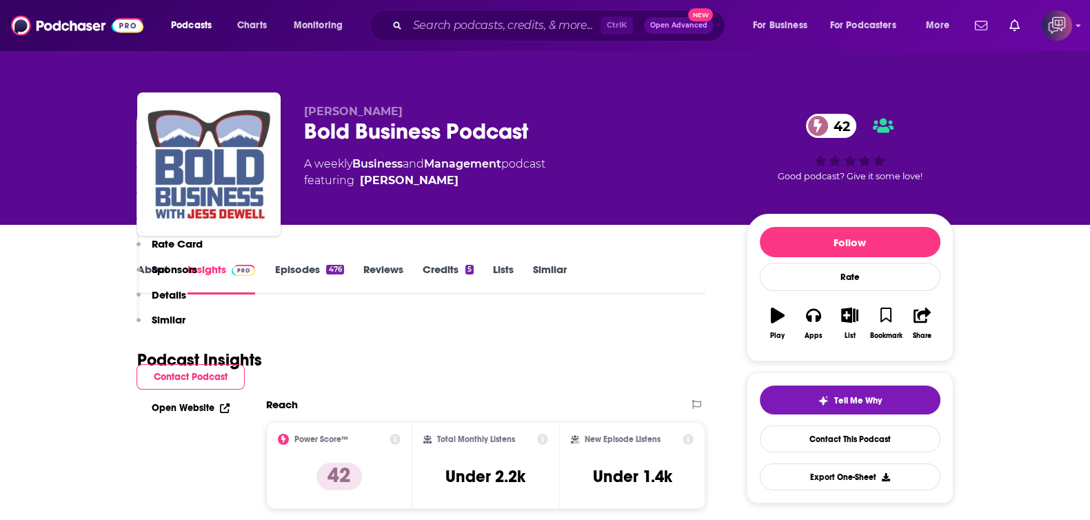
scroll to position [258, 0]
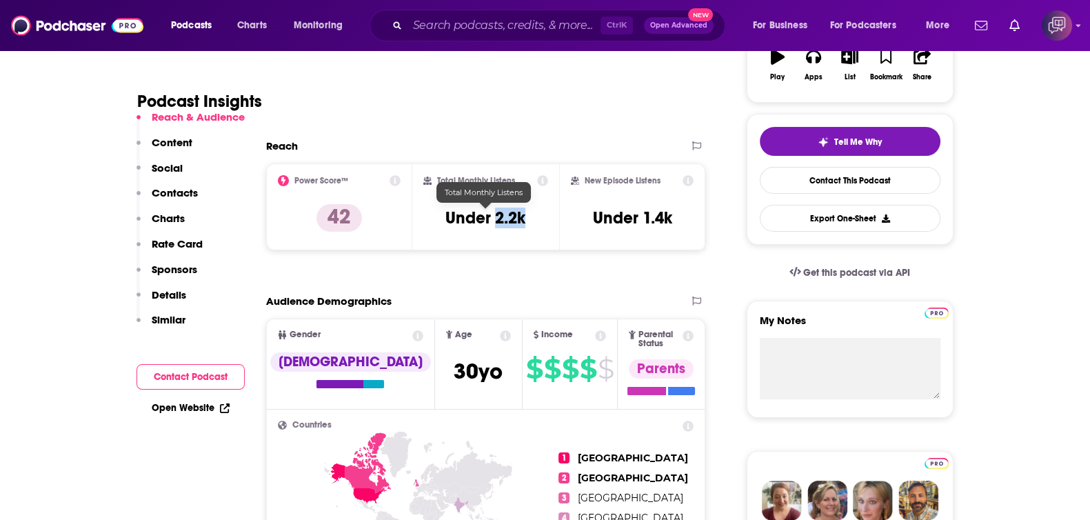
drag, startPoint x: 495, startPoint y: 218, endPoint x: 531, endPoint y: 220, distance: 36.6
click at [531, 220] on div "Total Monthly Listens Under 2.2k" at bounding box center [485, 206] width 125 height 63
